Goal: Task Accomplishment & Management: Manage account settings

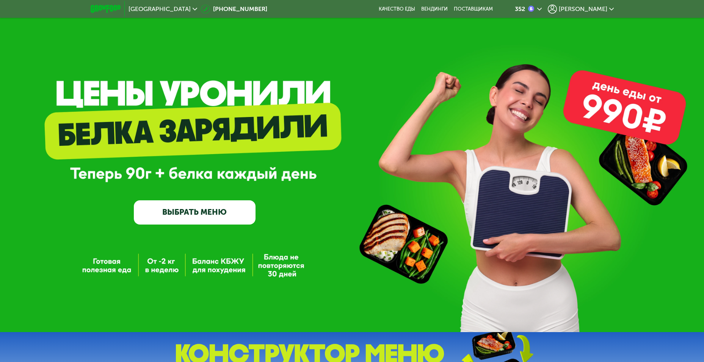
click at [579, 9] on span "[PERSON_NAME]" at bounding box center [583, 9] width 49 height 6
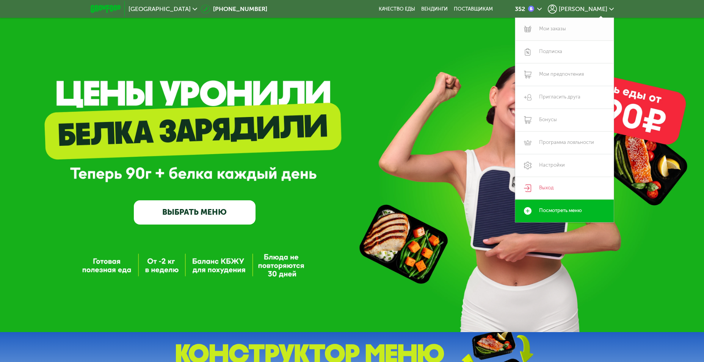
click at [563, 26] on link "Мои заказы" at bounding box center [564, 29] width 99 height 23
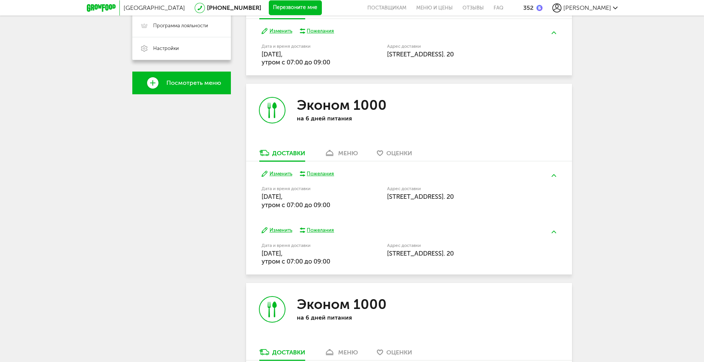
scroll to position [69, 0]
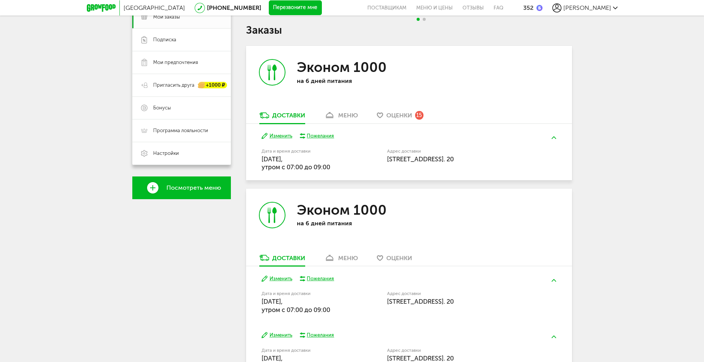
click at [356, 112] on div "меню" at bounding box center [348, 115] width 20 height 7
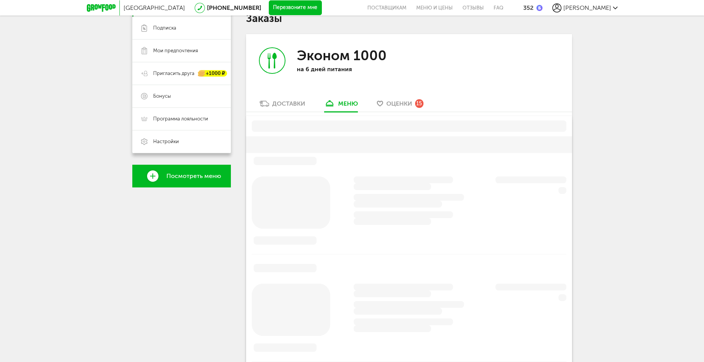
scroll to position [95, 0]
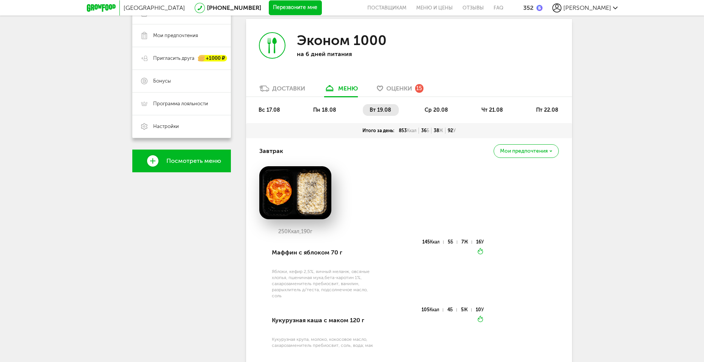
click at [445, 109] on span "ср 20.08" at bounding box center [435, 110] width 23 height 6
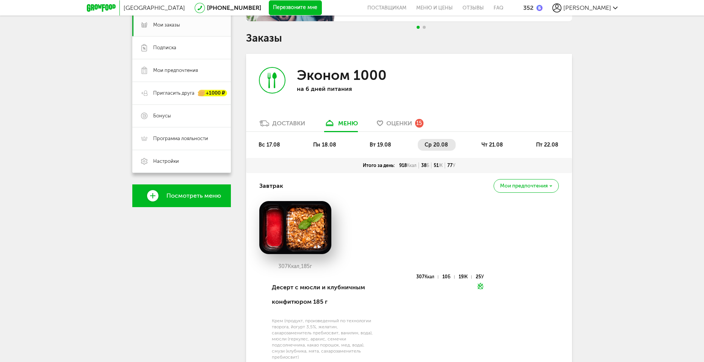
scroll to position [58, 0]
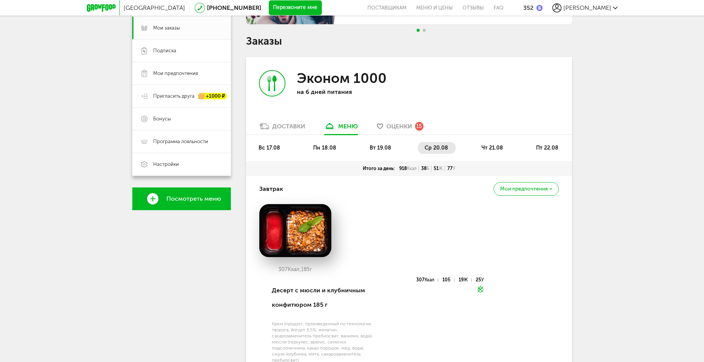
click at [491, 154] on ul "вс 17.08 пн 18.08 вт 19.08 ср 20.08 чт 21.08 пт 22.08" at bounding box center [409, 151] width 314 height 19
click at [488, 146] on span "чт 21.08" at bounding box center [492, 148] width 22 height 6
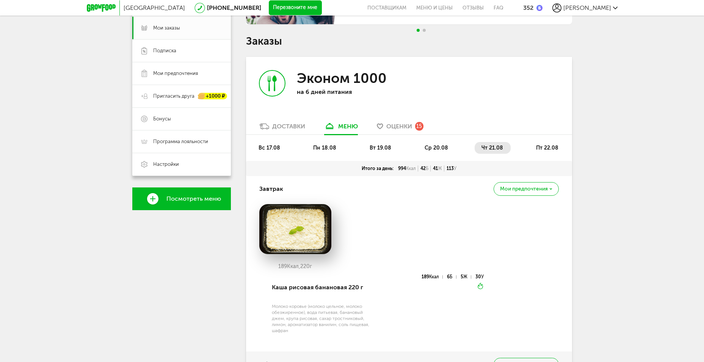
click at [436, 142] on li "ср 20.08" at bounding box center [437, 148] width 38 height 12
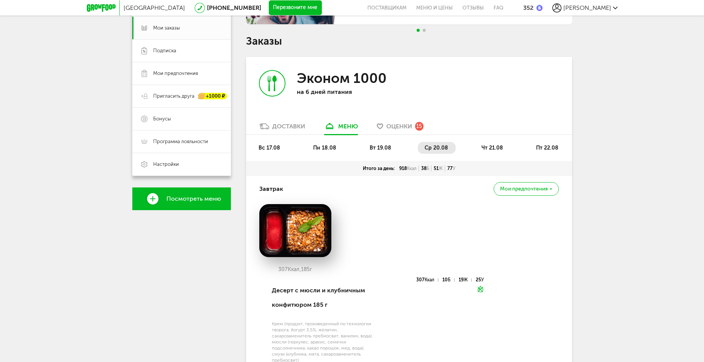
click at [543, 142] on li "пт 22.08" at bounding box center [547, 148] width 37 height 12
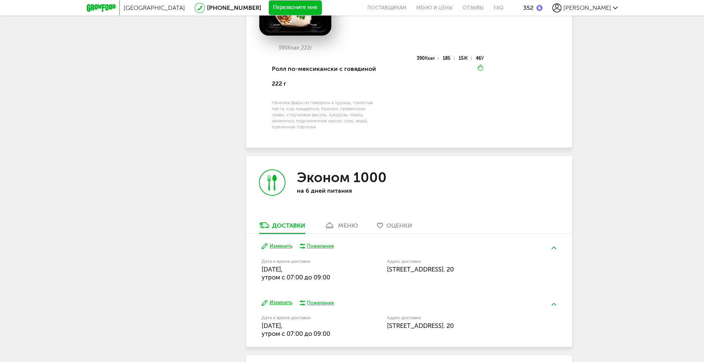
scroll to position [778, 0]
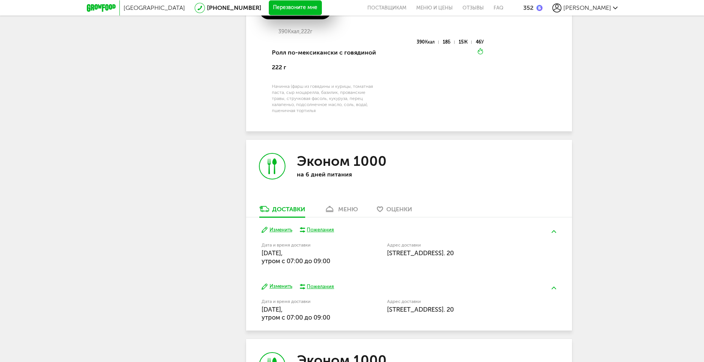
click at [345, 210] on div "меню" at bounding box center [348, 209] width 20 height 7
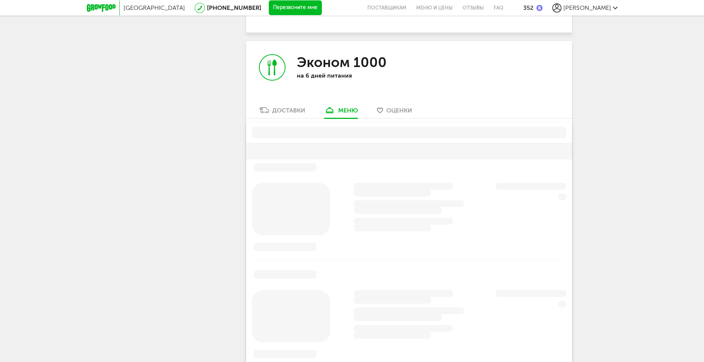
scroll to position [898, 0]
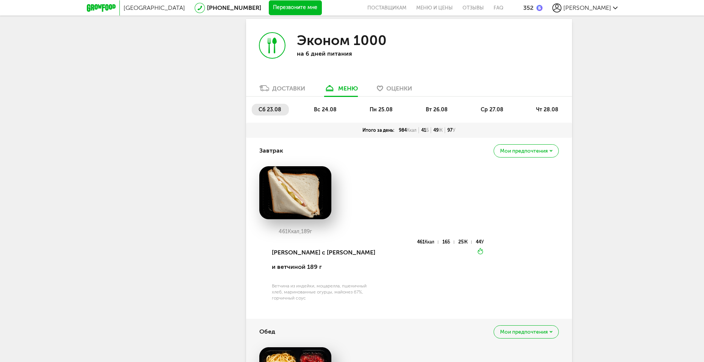
click at [597, 214] on div "Москва 8 (800) 555-21-78 Перезвоните мне поставщикам Меню и цены Отзывы FAQ 352…" at bounding box center [352, 181] width 704 height 2159
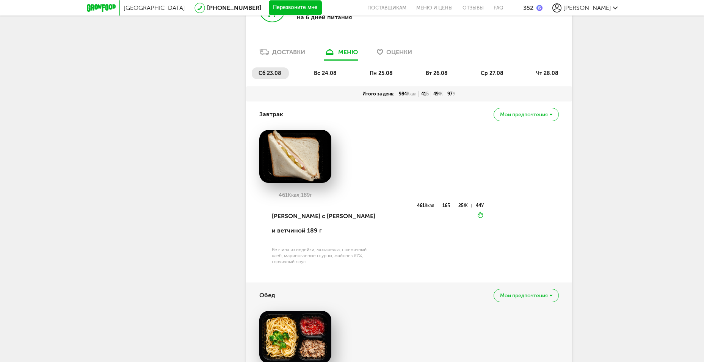
scroll to position [936, 0]
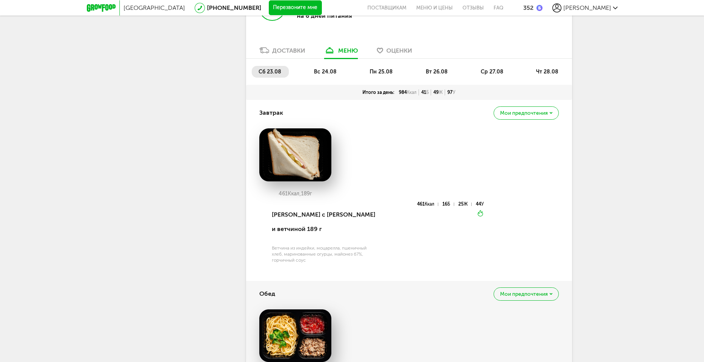
click at [319, 71] on span "вс 24.08" at bounding box center [325, 72] width 23 height 6
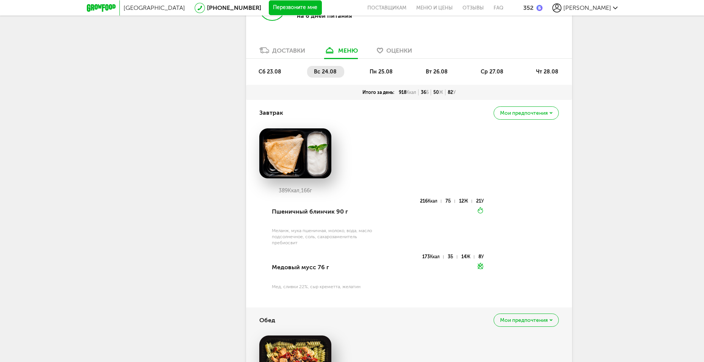
click at [381, 68] on li "пн 25.08" at bounding box center [382, 72] width 38 height 12
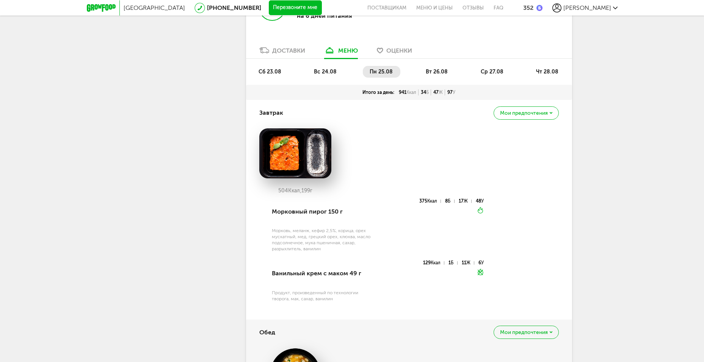
click at [425, 69] on li "вт 26.08" at bounding box center [437, 72] width 36 height 12
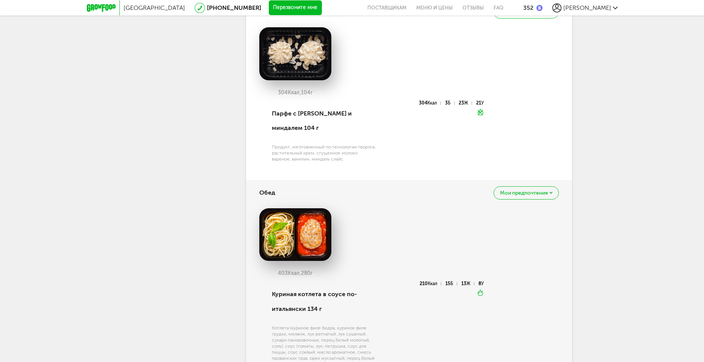
scroll to position [898, 0]
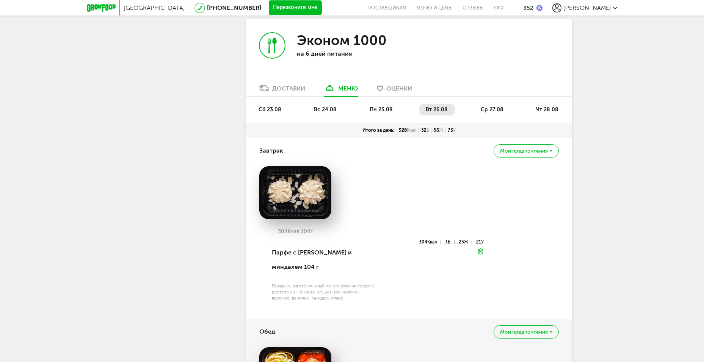
click at [489, 106] on span "ср 27.08" at bounding box center [491, 109] width 23 height 6
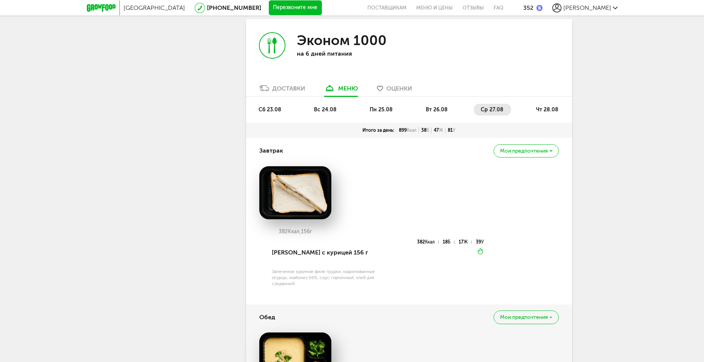
click at [286, 207] on img at bounding box center [295, 192] width 72 height 53
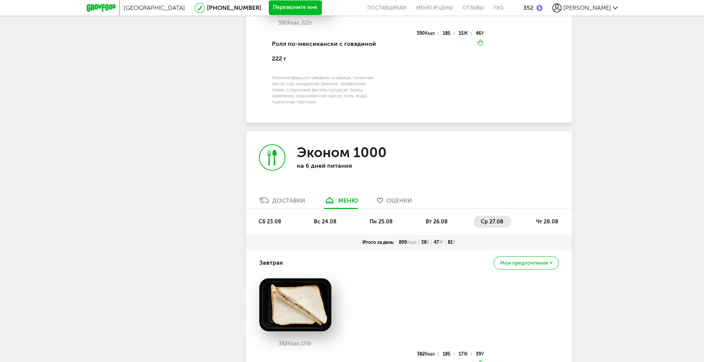
scroll to position [785, 0]
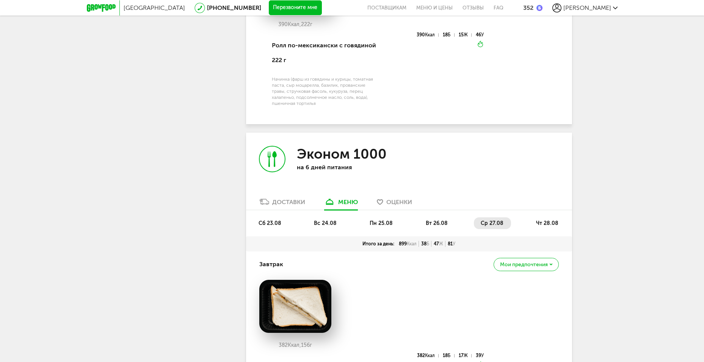
click at [530, 222] on li "чт 28.08" at bounding box center [547, 223] width 37 height 12
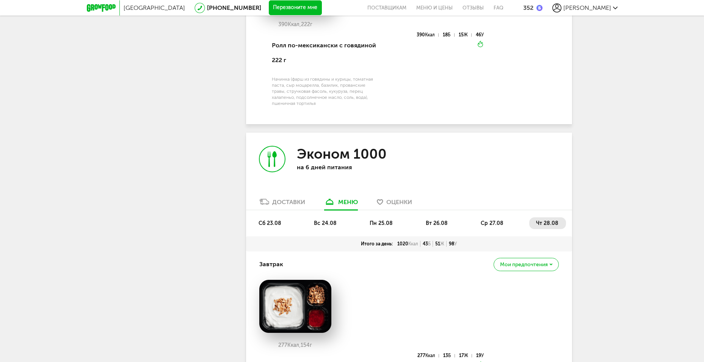
click at [283, 223] on li "сб 23.08" at bounding box center [270, 223] width 37 height 12
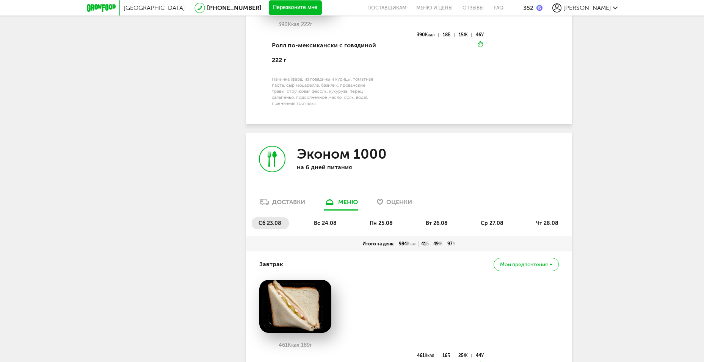
click at [500, 228] on li "ср 27.08" at bounding box center [492, 223] width 37 height 12
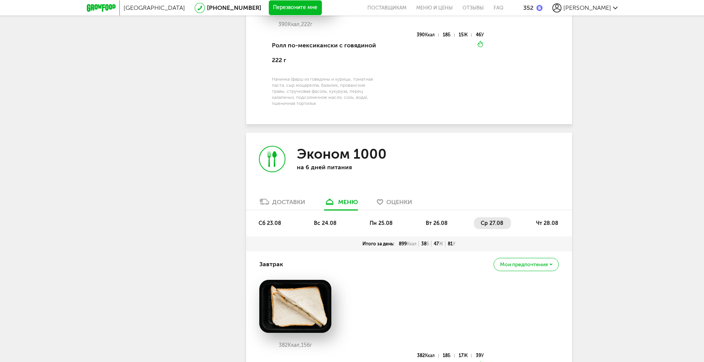
click at [538, 221] on span "чт 28.08" at bounding box center [547, 223] width 22 height 6
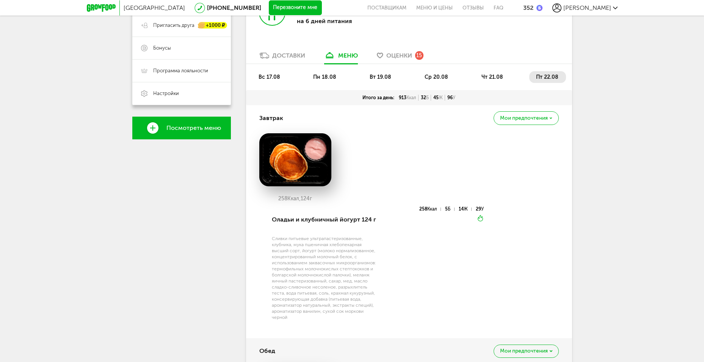
scroll to position [0, 0]
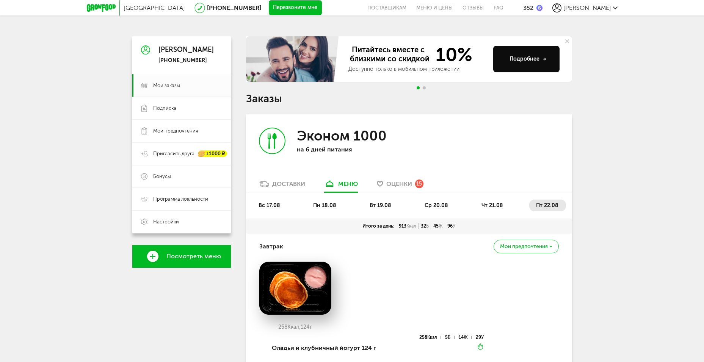
click at [433, 209] on li "ср 20.08" at bounding box center [437, 206] width 38 height 12
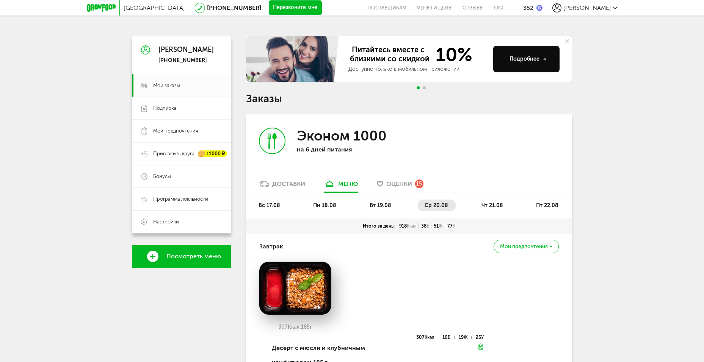
click at [547, 204] on span "пт 22.08" at bounding box center [547, 205] width 22 height 6
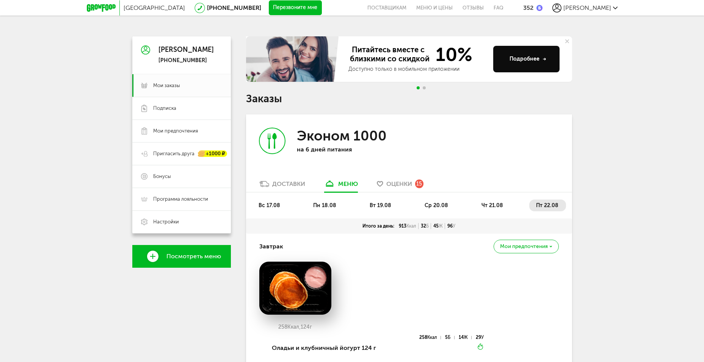
click at [472, 204] on ul "вс 17.08 пн 18.08 вт 19.08 ср 20.08 чт 21.08 пт 22.08" at bounding box center [409, 209] width 314 height 19
click at [481, 204] on span "чт 21.08" at bounding box center [492, 205] width 22 height 6
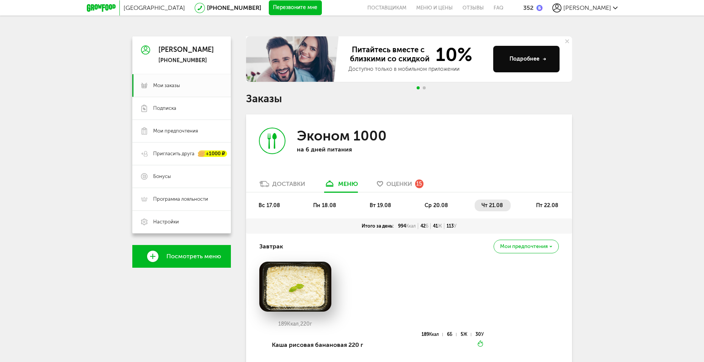
click at [443, 206] on span "ср 20.08" at bounding box center [435, 205] width 23 height 6
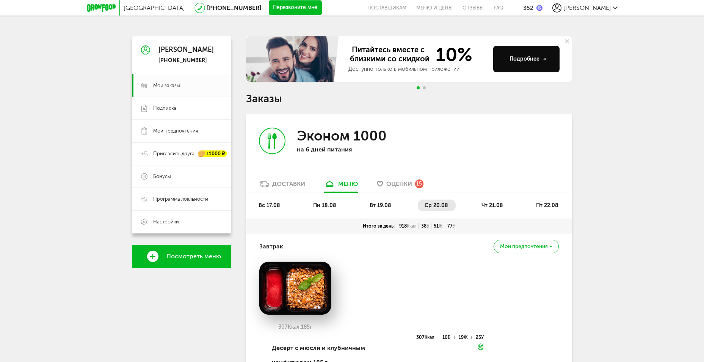
click at [385, 203] on span "вт 19.08" at bounding box center [380, 205] width 22 height 6
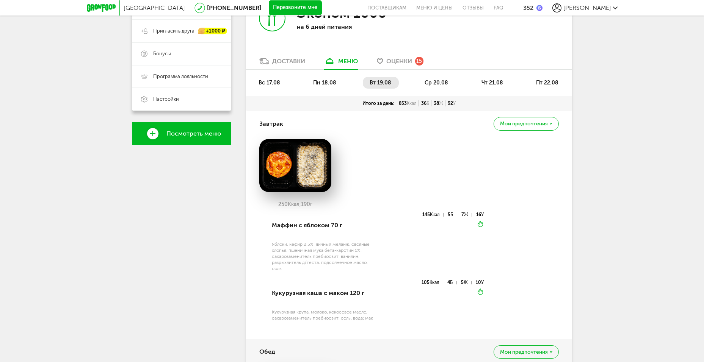
scroll to position [38, 0]
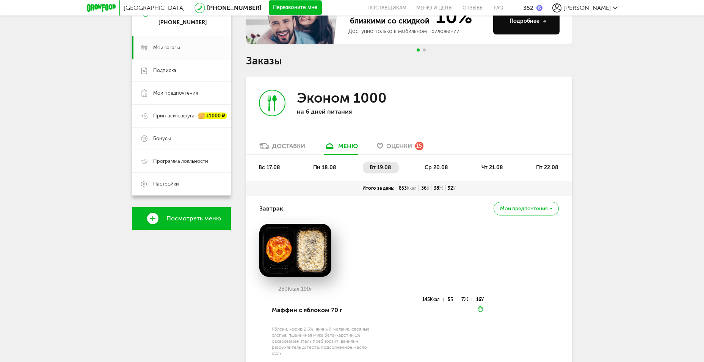
click at [441, 164] on span "ср 20.08" at bounding box center [435, 167] width 23 height 6
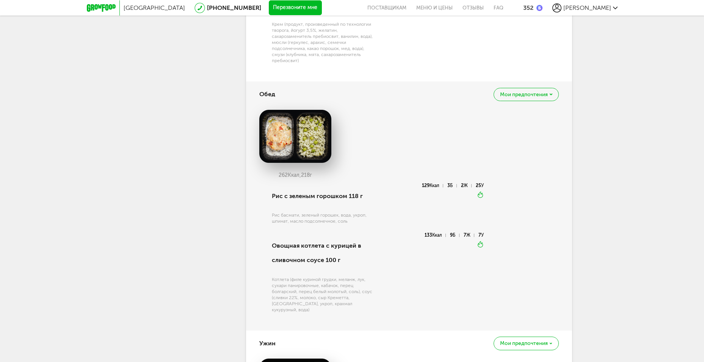
scroll to position [303, 0]
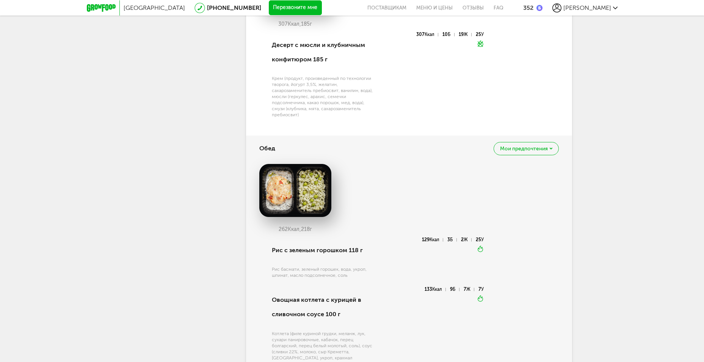
click at [106, 9] on icon at bounding box center [101, 8] width 29 height 8
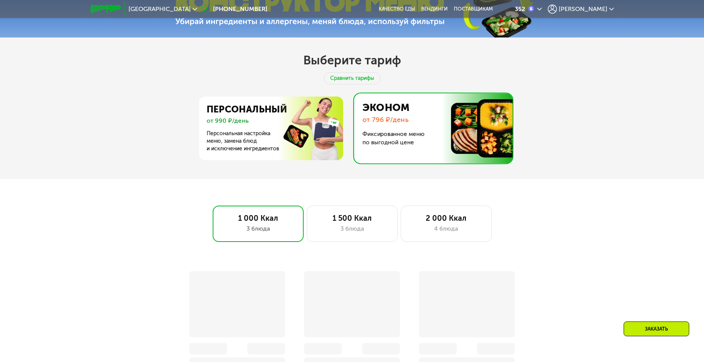
scroll to position [530, 0]
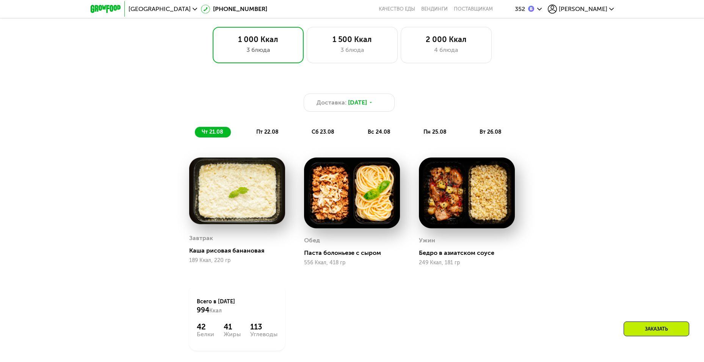
click at [270, 129] on div "Доставка: [DATE] чт 21.08 пт 22.08 сб 23.08 вс 24.08 пн 25.08 вт 26.08" at bounding box center [352, 116] width 449 height 44
click at [275, 134] on span "пт 22.08" at bounding box center [267, 132] width 22 height 6
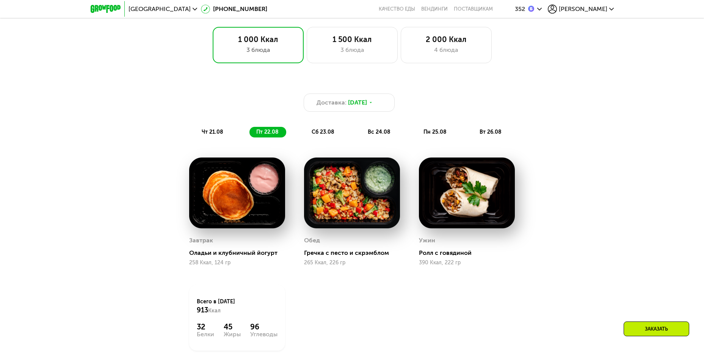
click at [312, 135] on span "сб 23.08" at bounding box center [322, 132] width 23 height 6
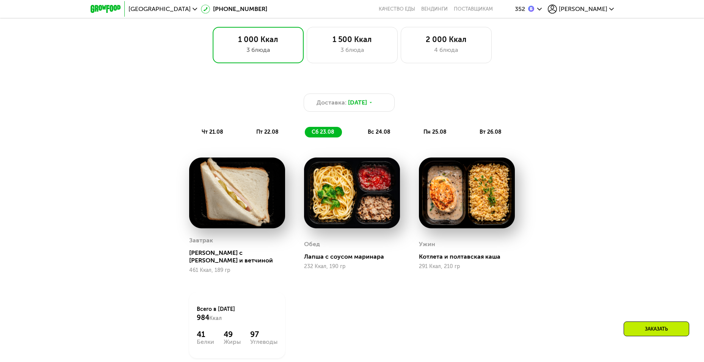
click at [416, 138] on div "вс 24.08" at bounding box center [435, 132] width 38 height 11
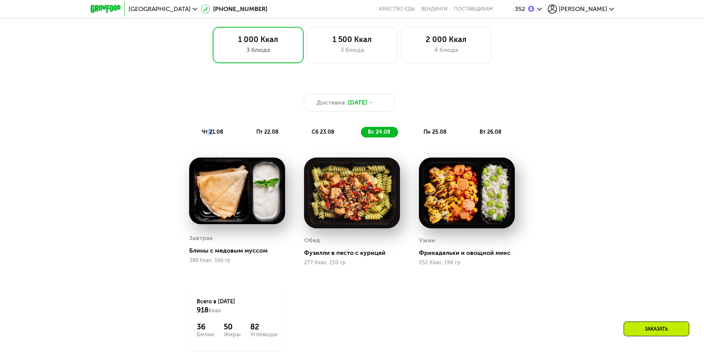
click at [249, 137] on div "чт 21.08" at bounding box center [267, 132] width 37 height 11
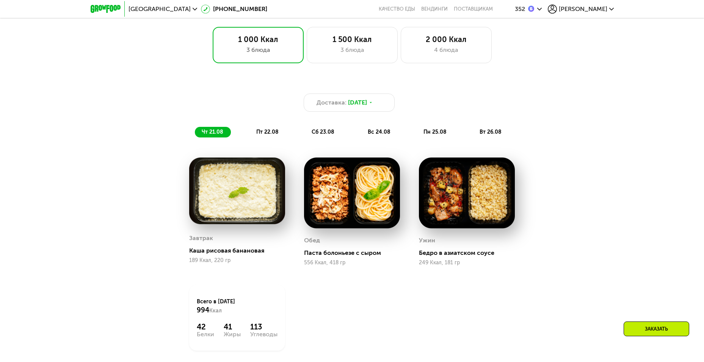
click at [305, 133] on div "пт 22.08" at bounding box center [323, 132] width 37 height 11
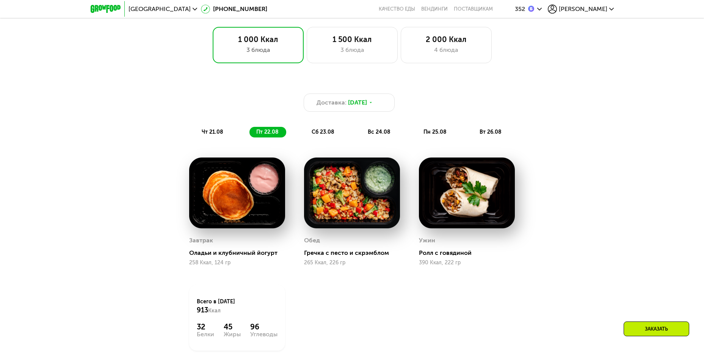
click at [249, 138] on div "чт 21.08" at bounding box center [267, 132] width 37 height 11
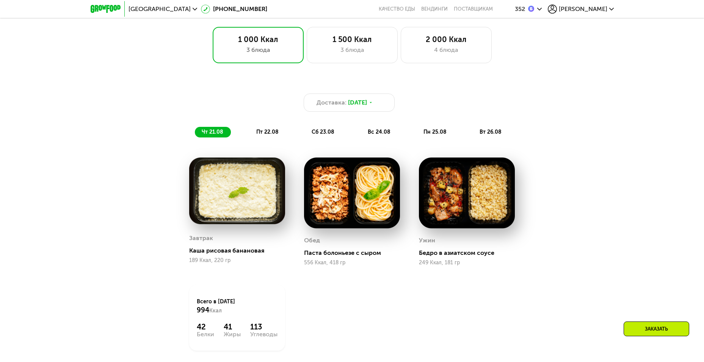
click at [278, 131] on span "пт 22.08" at bounding box center [267, 132] width 22 height 6
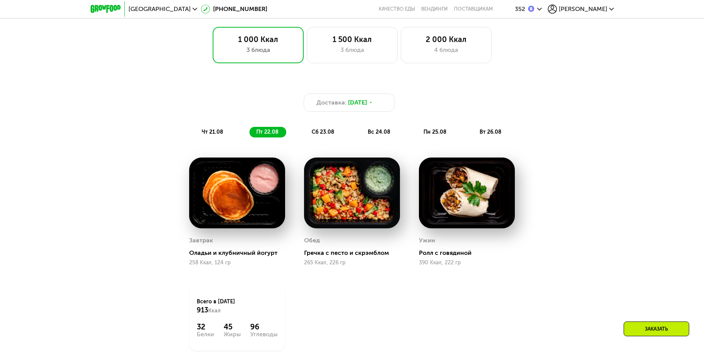
click at [327, 135] on span "сб 23.08" at bounding box center [322, 132] width 23 height 6
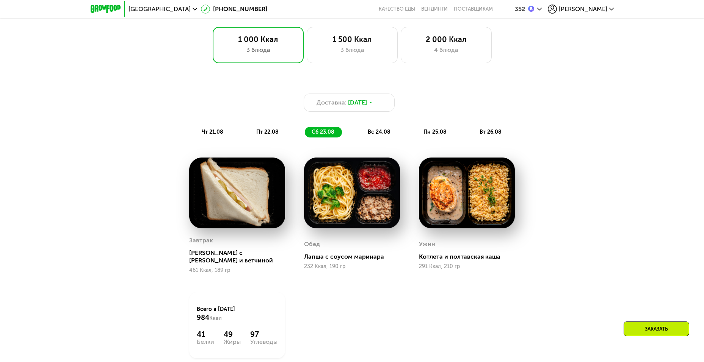
click at [373, 135] on span "вс 24.08" at bounding box center [379, 132] width 23 height 6
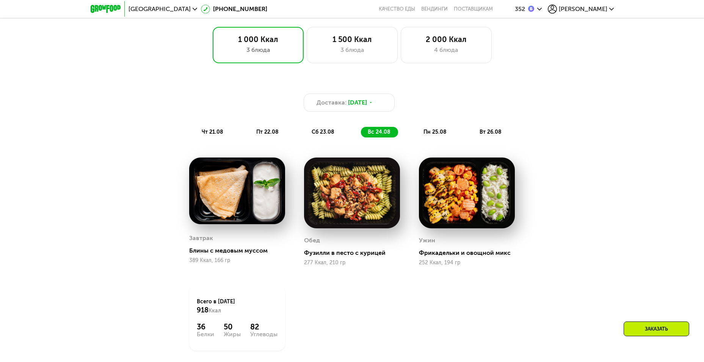
click at [424, 135] on span "пн 25.08" at bounding box center [434, 132] width 23 height 6
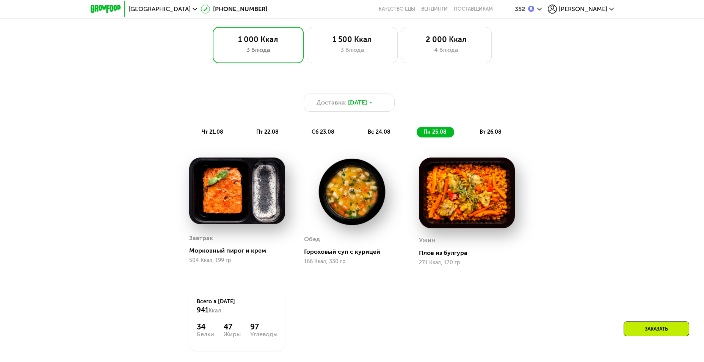
click at [416, 136] on div "вс 24.08" at bounding box center [435, 132] width 38 height 11
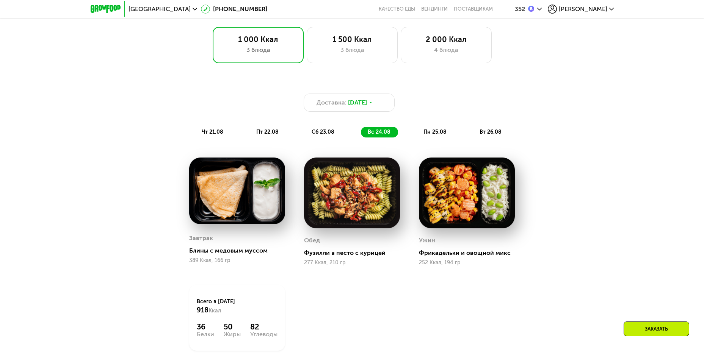
click at [314, 134] on span "сб 23.08" at bounding box center [322, 132] width 23 height 6
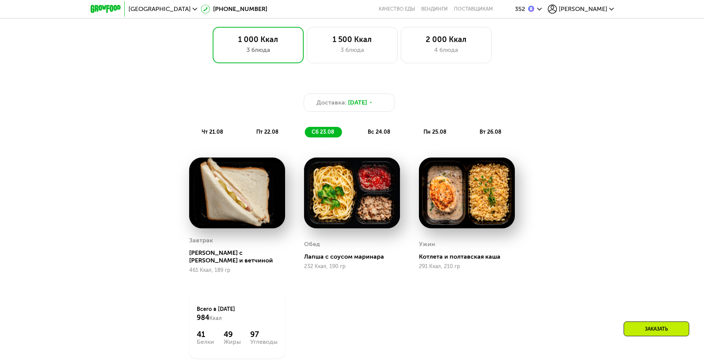
click at [220, 199] on img at bounding box center [237, 193] width 96 height 71
click at [382, 133] on span "вс 24.08" at bounding box center [379, 132] width 23 height 6
